Goal: Navigation & Orientation: Understand site structure

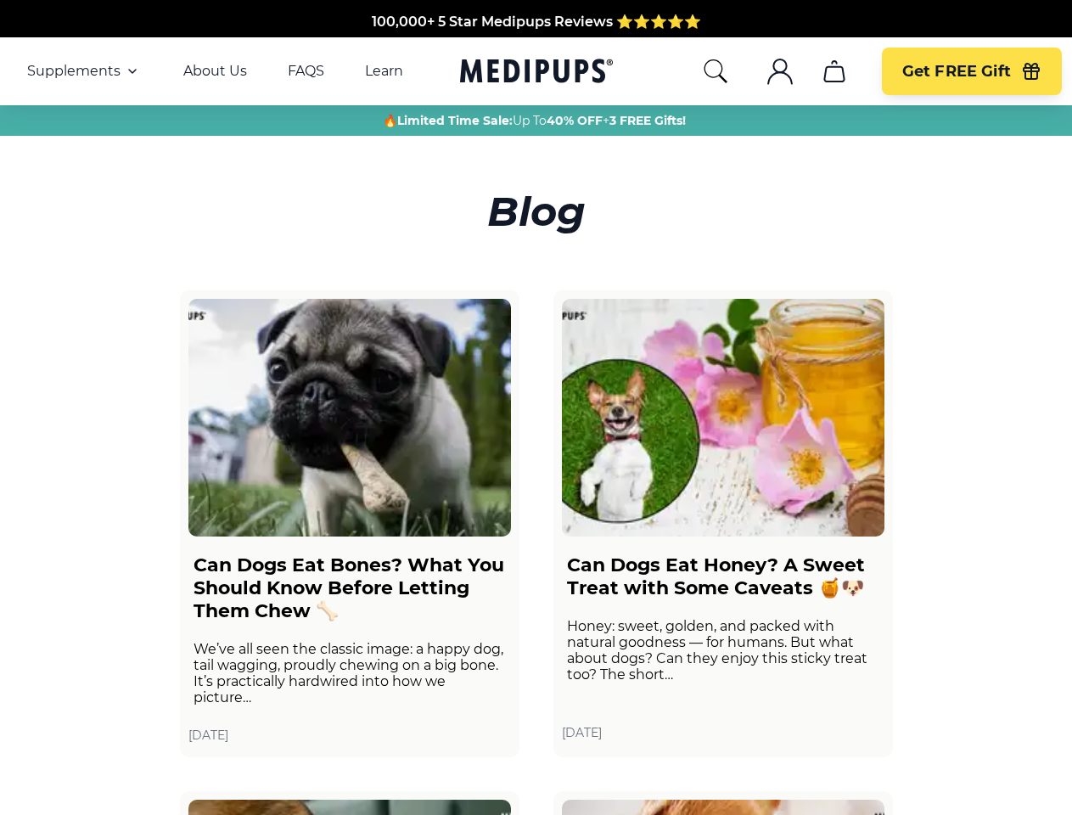
click at [84, 71] on span "Supplements" at bounding box center [73, 71] width 93 height 17
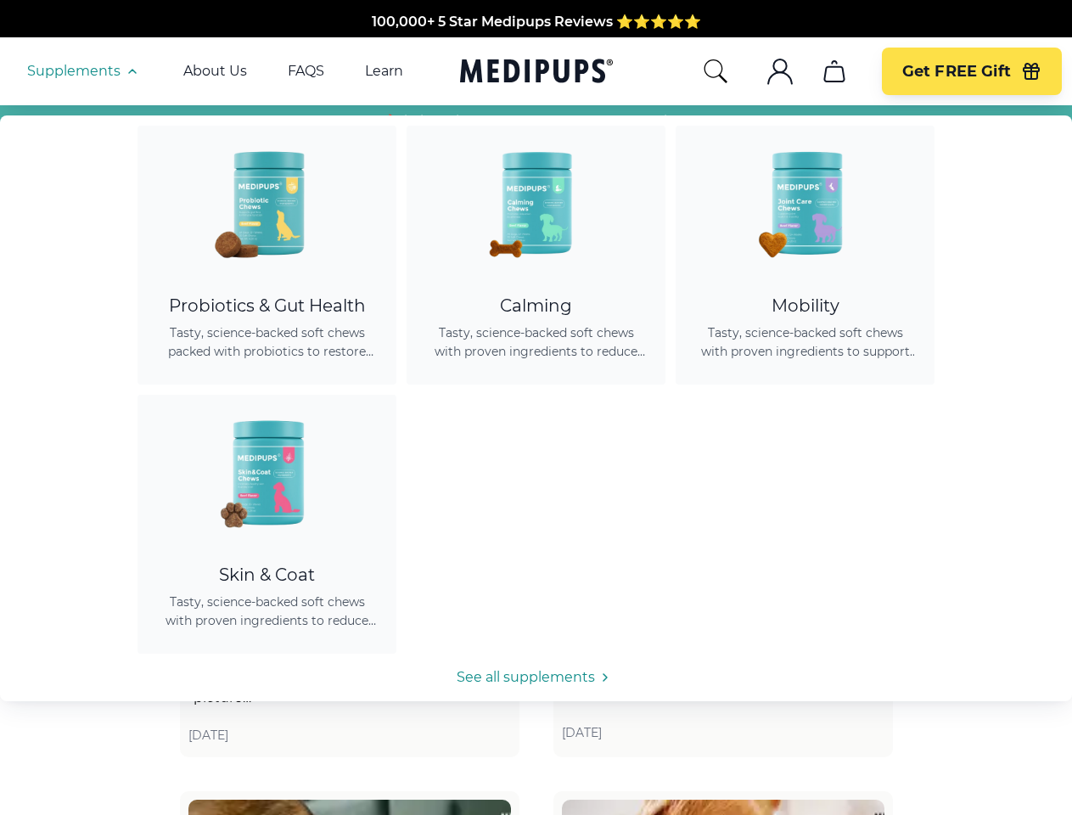
click at [131, 71] on icon "button" at bounding box center [132, 71] width 20 height 20
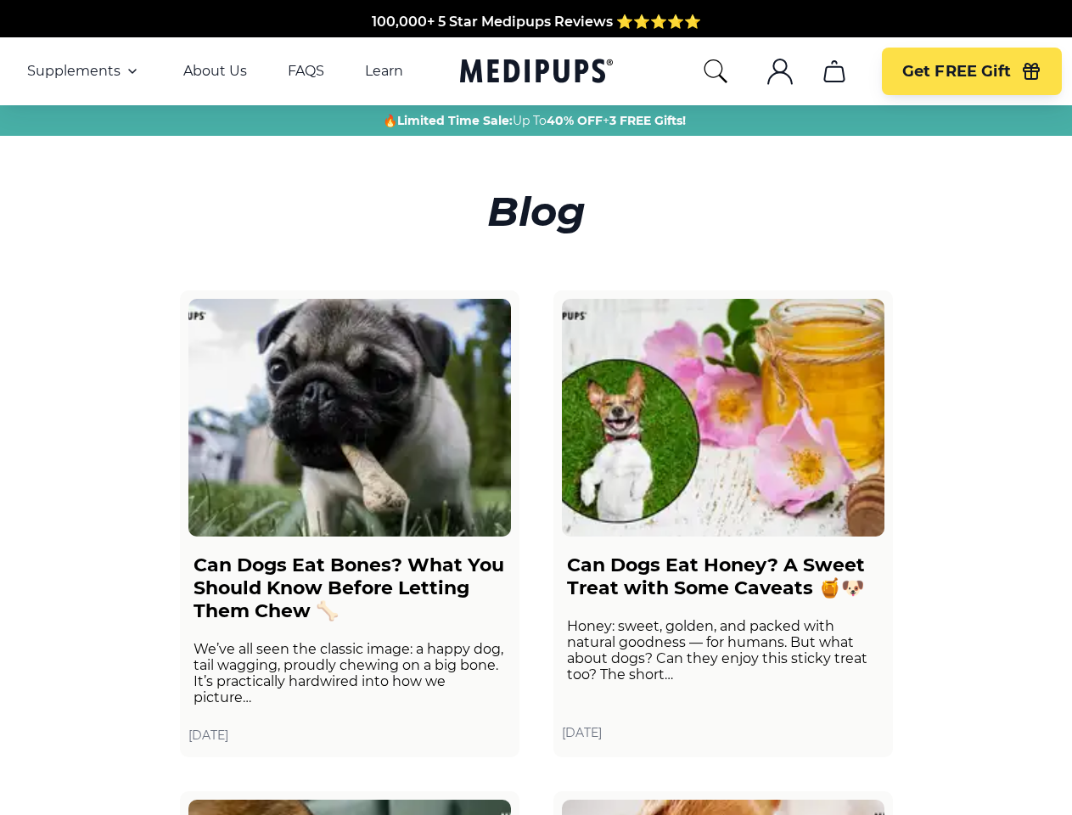
click at [715, 71] on icon "search" at bounding box center [715, 71] width 27 height 27
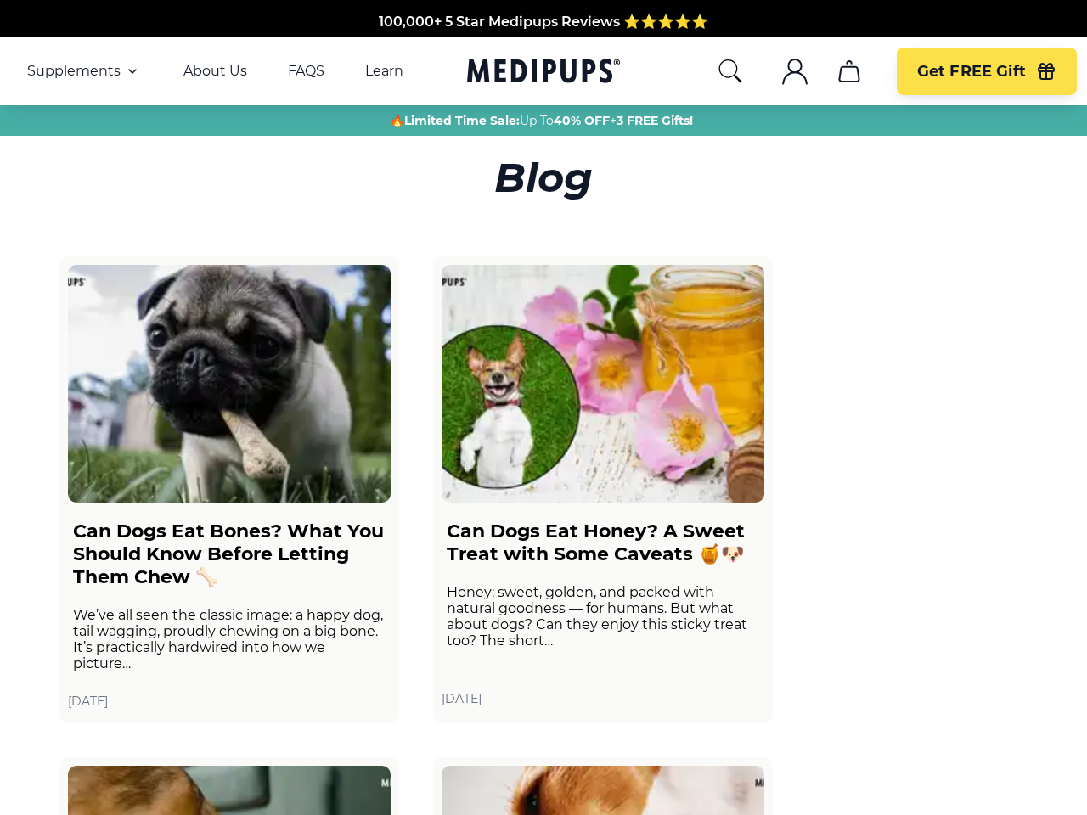
click at [781, 71] on icon ".cls-1{fill:none;stroke:currentColor;stroke-miterlimit:10;stroke-width:1.5px;}" at bounding box center [794, 71] width 27 height 27
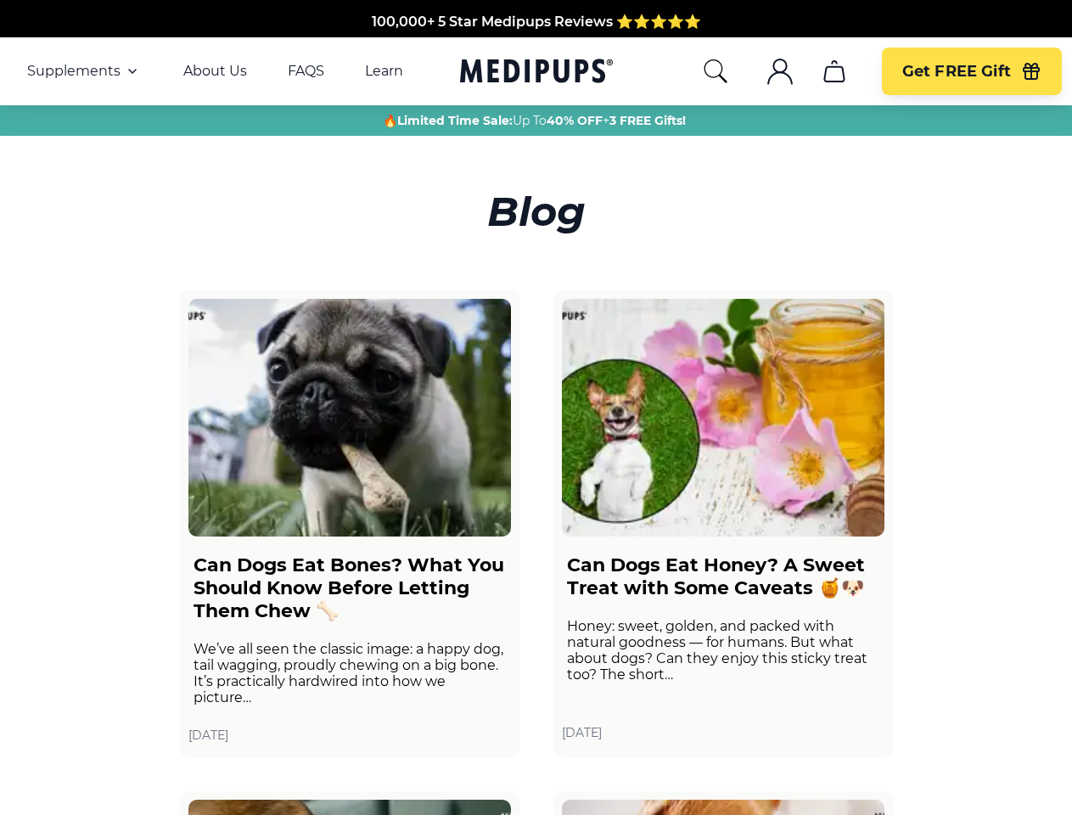
click at [834, 71] on icon "cart" at bounding box center [834, 71] width 27 height 27
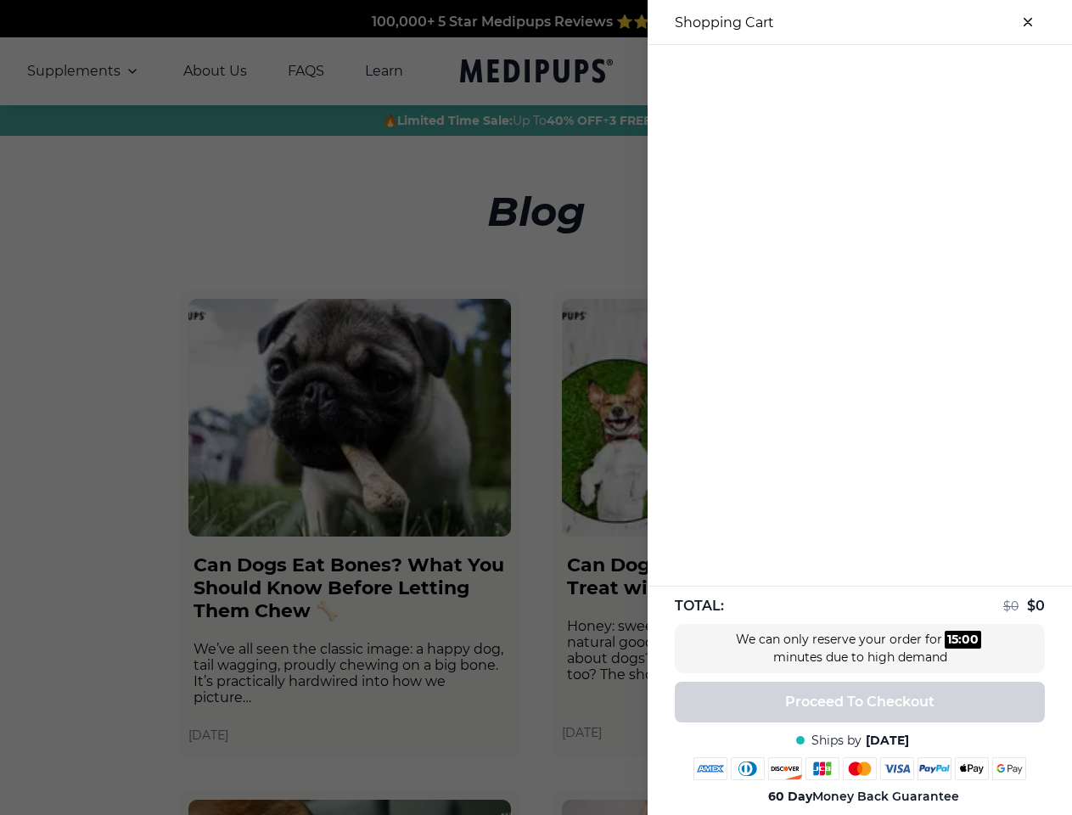
click at [834, 71] on div at bounding box center [860, 59] width 424 height 28
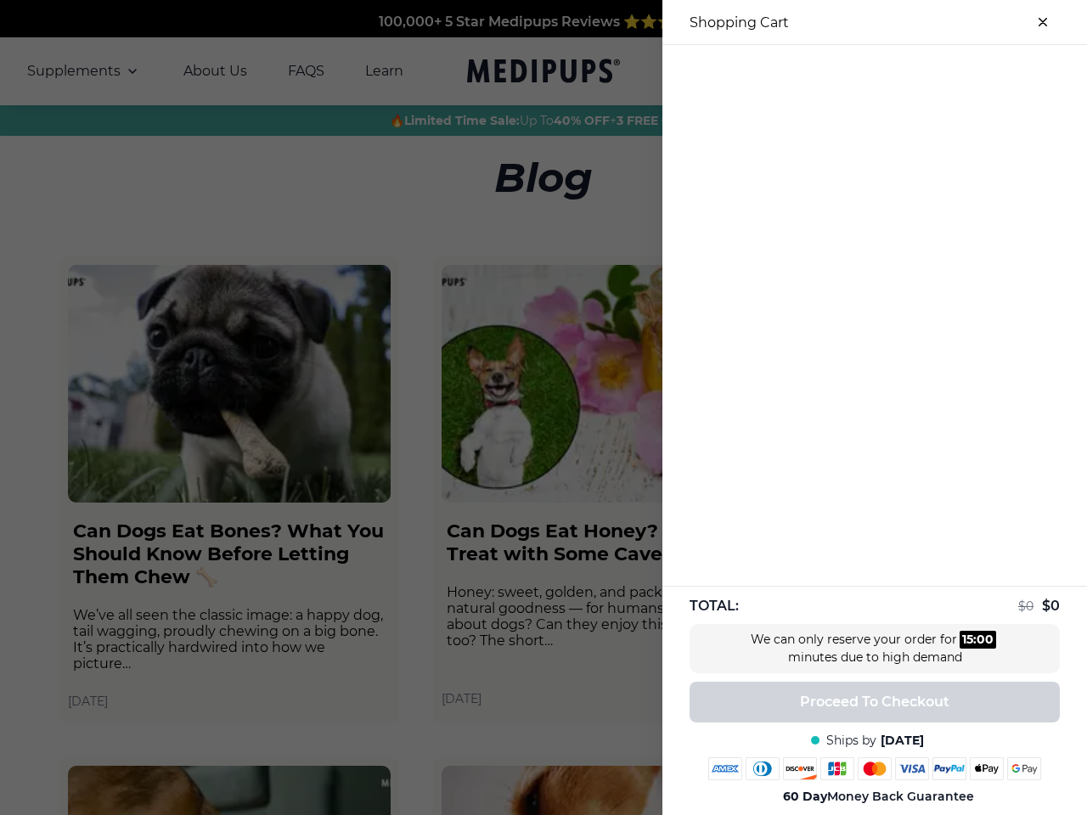
click at [971, 71] on div at bounding box center [874, 59] width 424 height 28
click at [1031, 71] on div at bounding box center [874, 59] width 424 height 28
